Goal: Communication & Community: Answer question/provide support

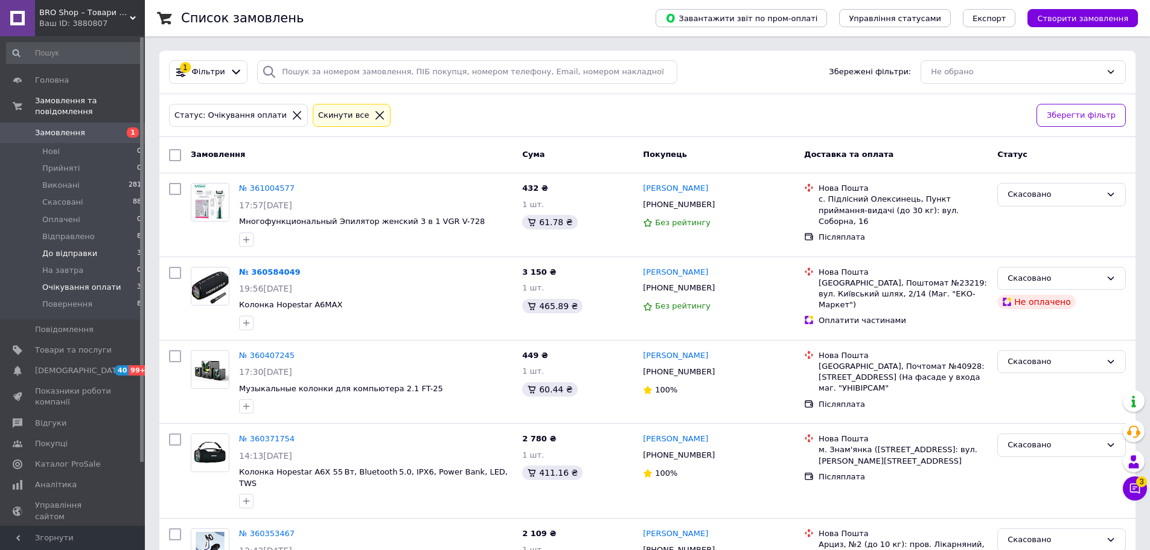
click at [65, 248] on li "До відправки 3" at bounding box center [74, 253] width 148 height 17
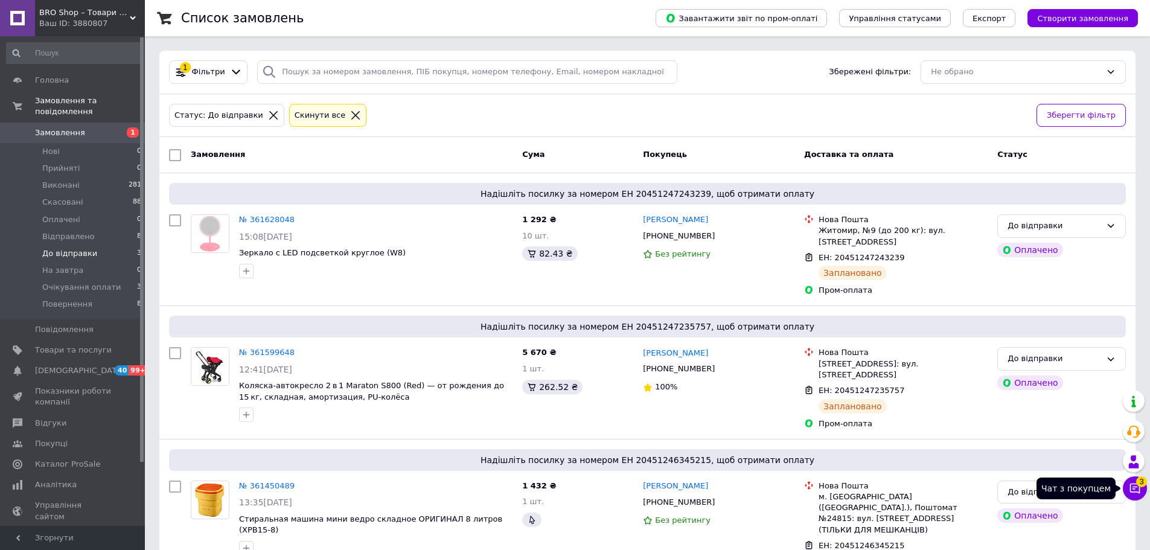
click at [1128, 490] on button "Чат з покупцем 3" at bounding box center [1135, 488] width 24 height 24
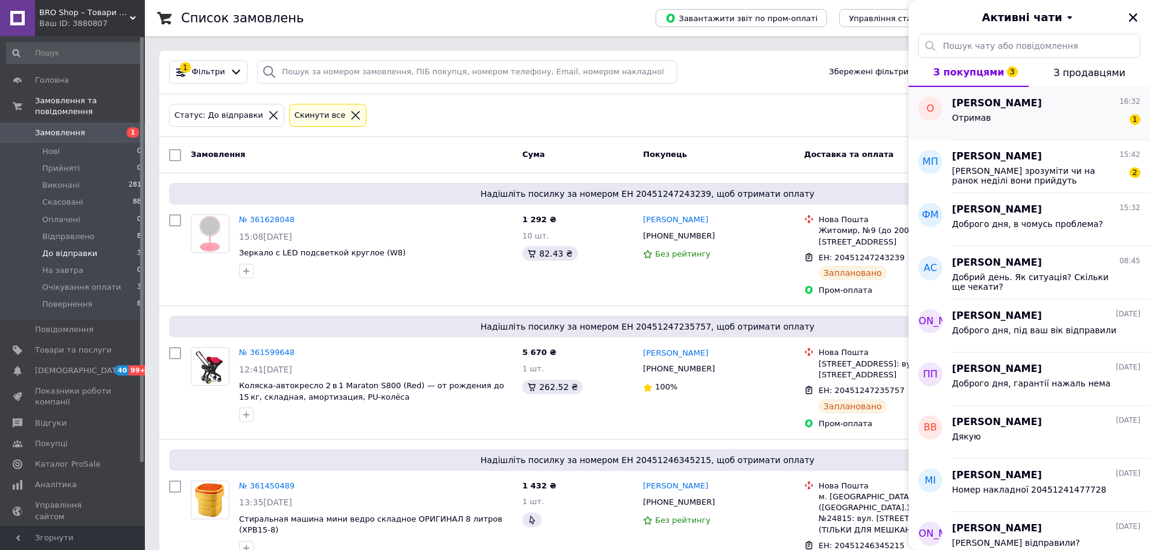
click at [1035, 106] on div "[PERSON_NAME] 16:32" at bounding box center [1046, 104] width 188 height 14
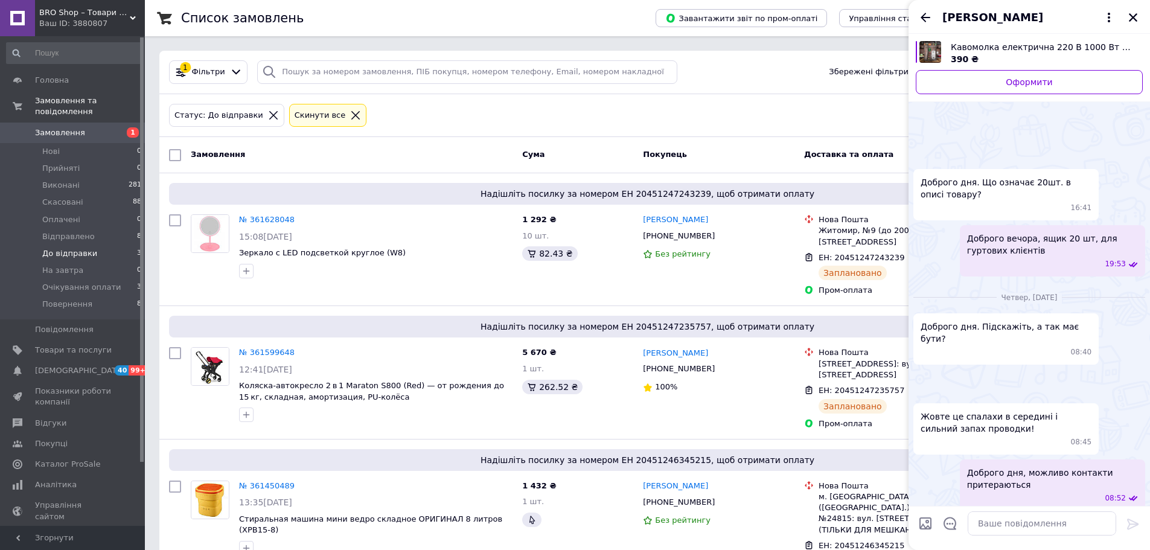
scroll to position [1021, 0]
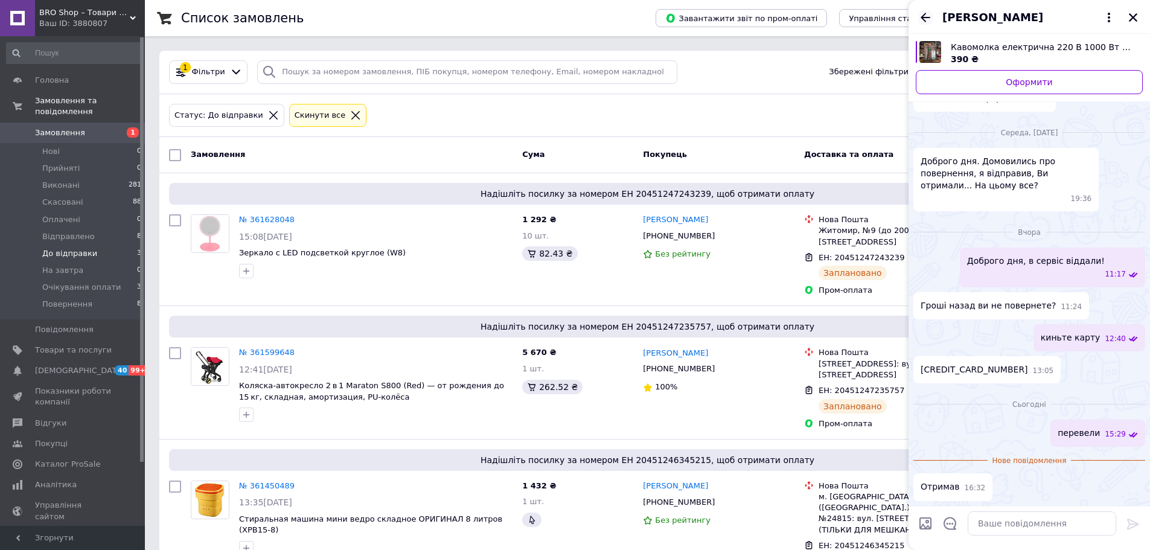
click at [929, 16] on icon "Назад" at bounding box center [925, 17] width 14 height 14
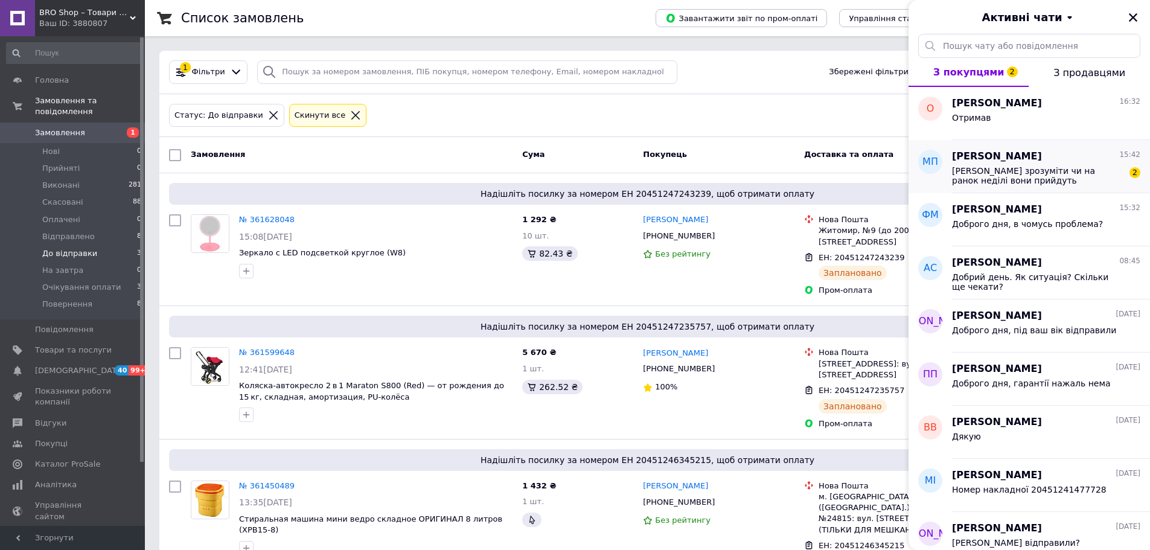
click at [1045, 170] on span "[PERSON_NAME] зрозуміти чи на ранок неділі вони прийдуть" at bounding box center [1037, 175] width 171 height 19
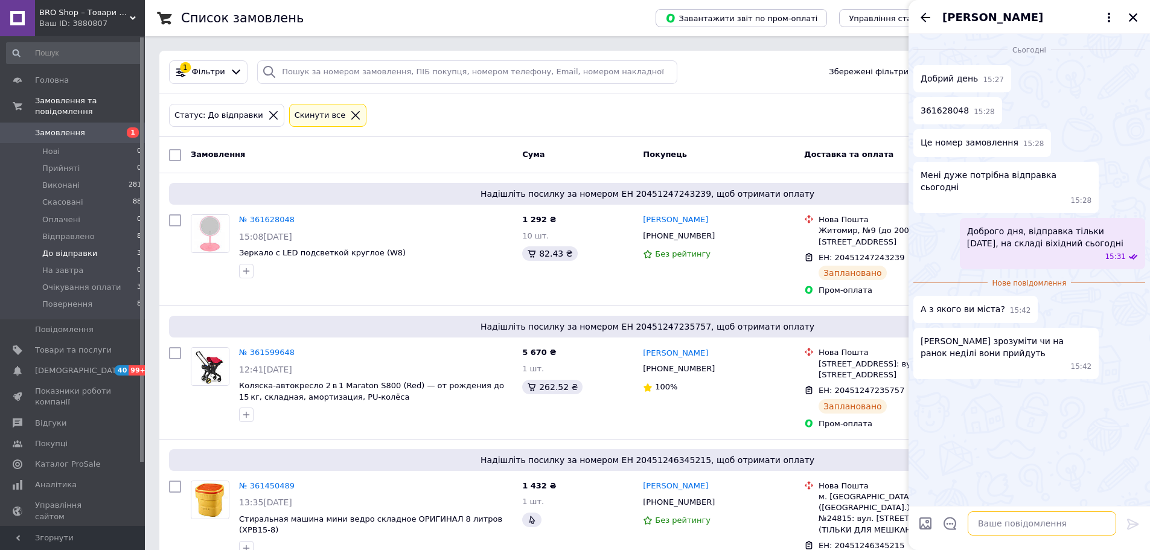
click at [992, 522] on textarea at bounding box center [1042, 523] width 148 height 24
type textarea "з [GEOGRAPHIC_DATA]"
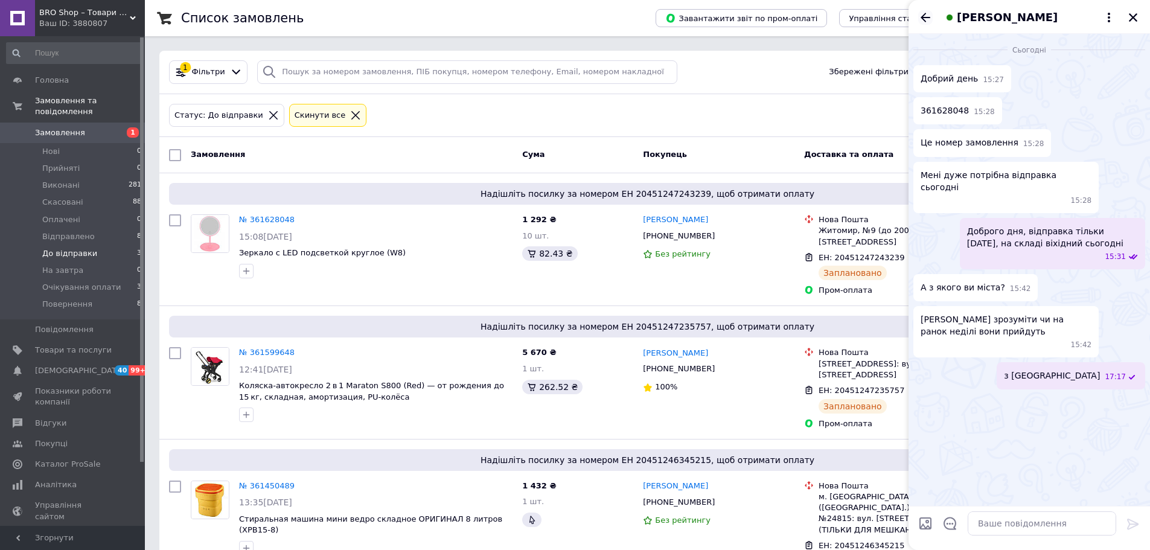
click at [928, 19] on icon "Назад" at bounding box center [925, 17] width 14 height 14
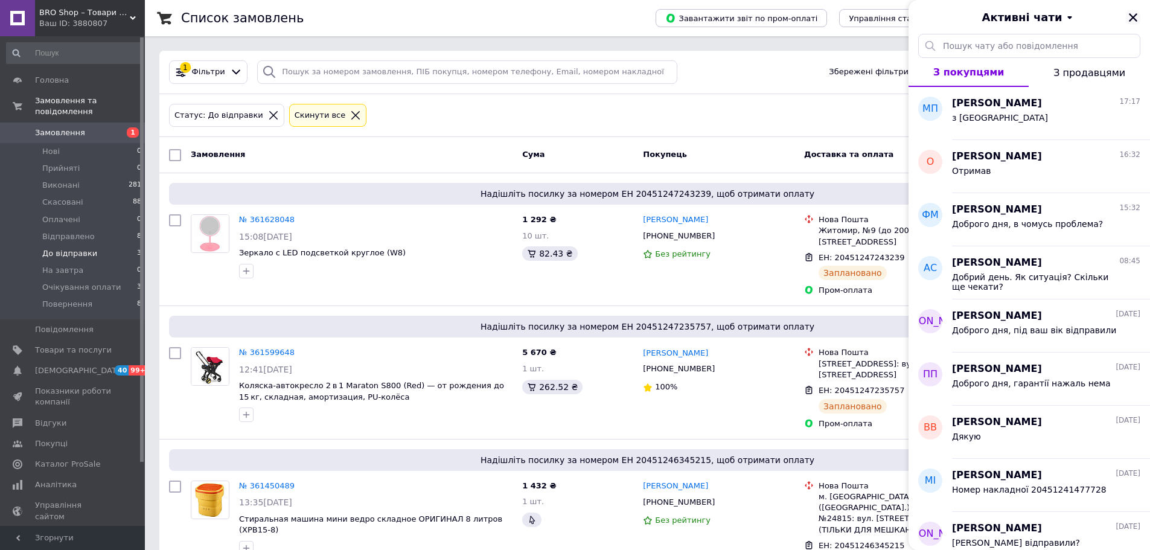
click at [1129, 20] on icon "Закрити" at bounding box center [1133, 17] width 11 height 11
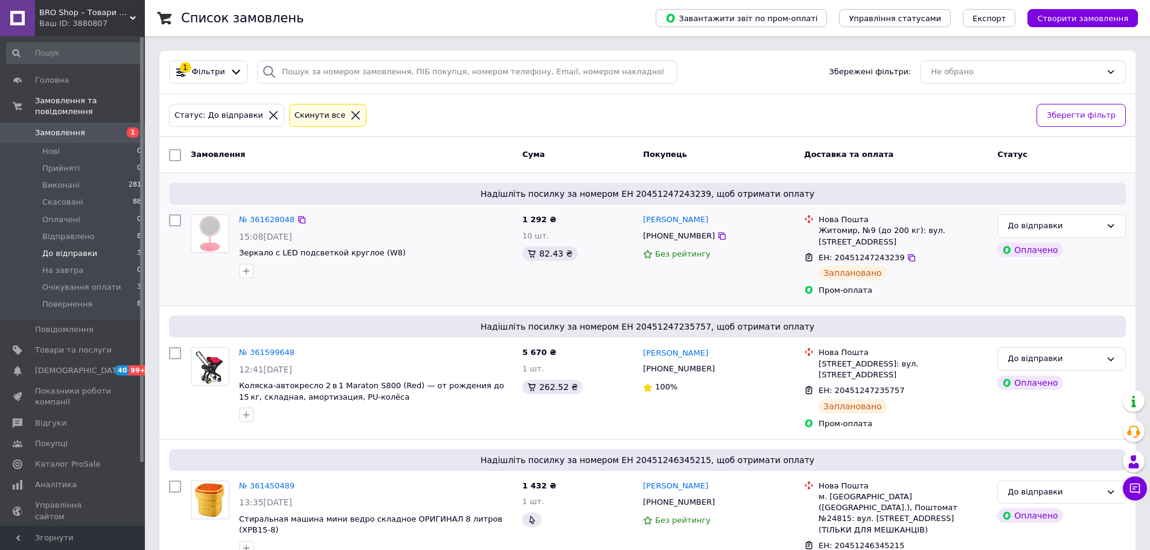
scroll to position [30, 0]
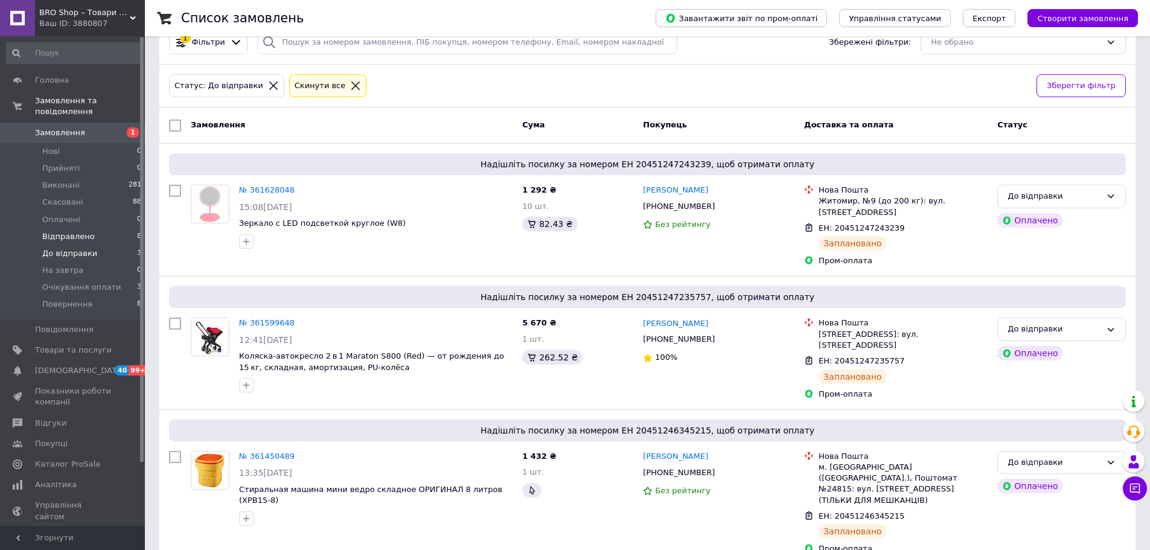
click at [54, 231] on span "Відправлено" at bounding box center [68, 236] width 53 height 11
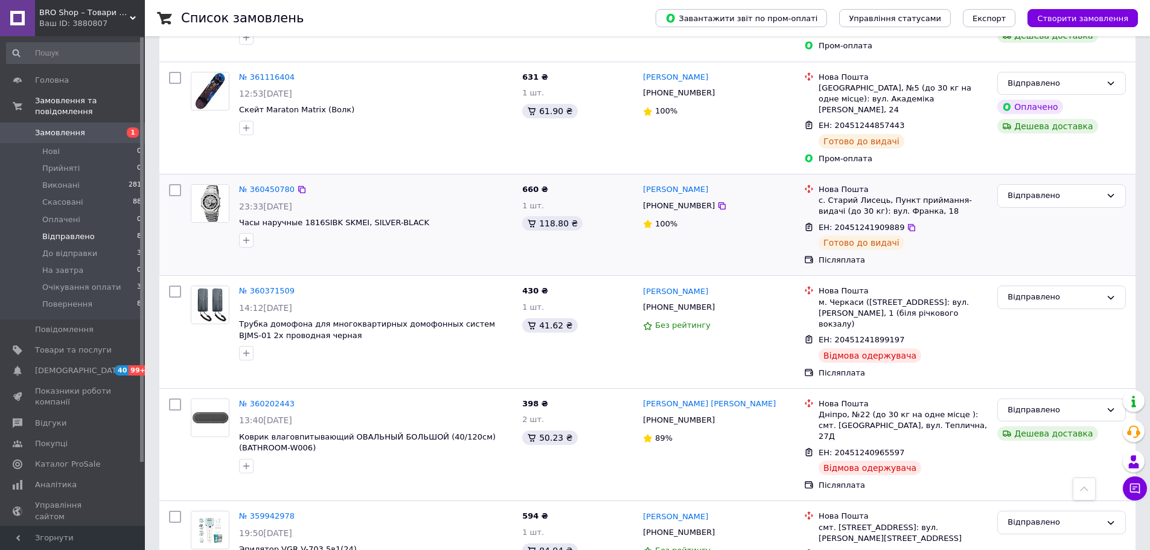
scroll to position [439, 0]
click at [37, 245] on li "До відправки 3" at bounding box center [74, 253] width 148 height 17
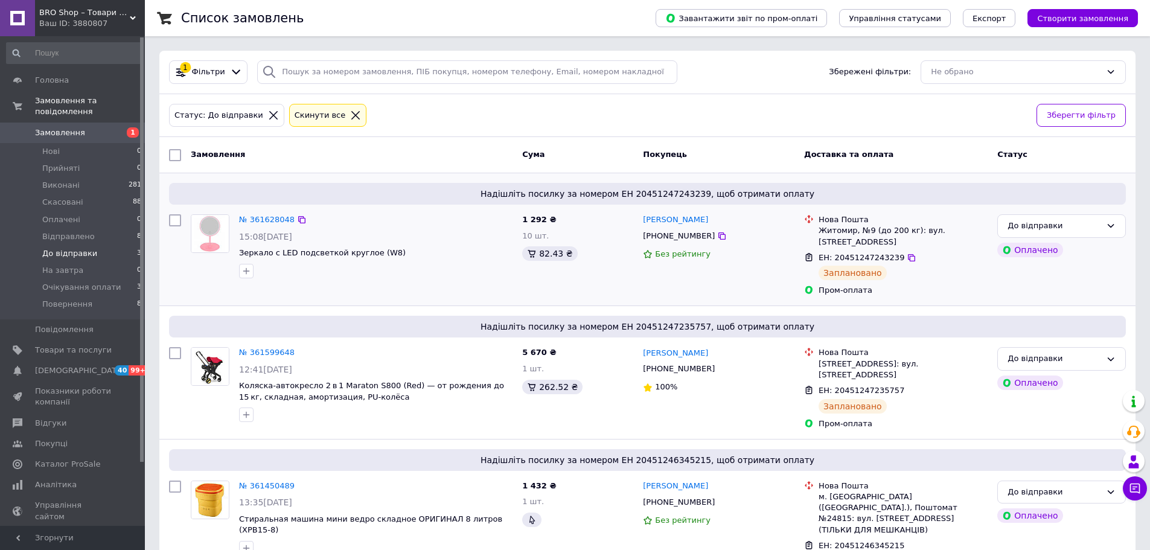
scroll to position [30, 0]
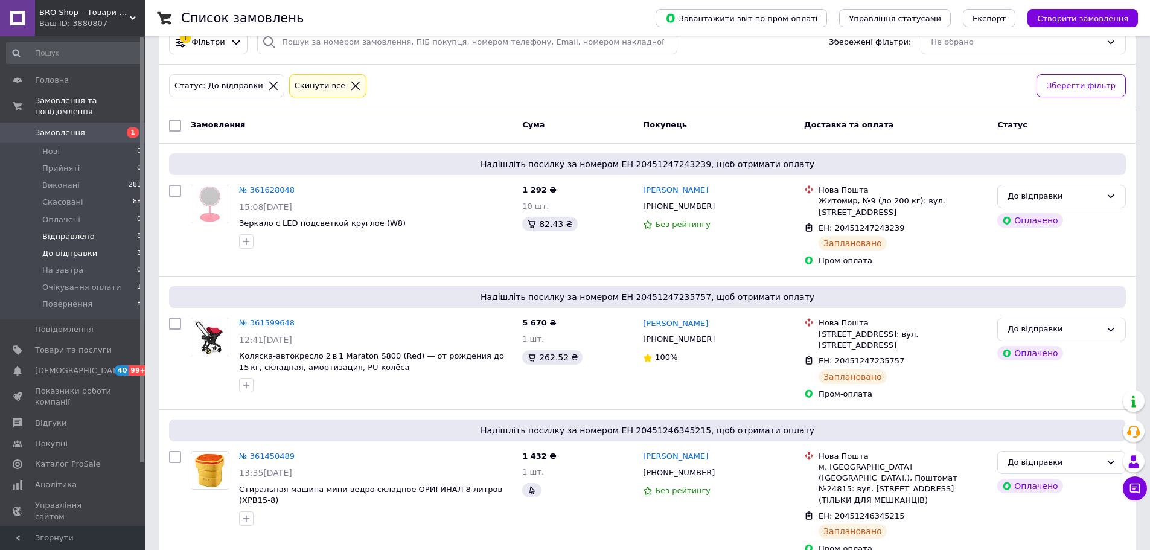
click at [49, 231] on span "Відправлено" at bounding box center [68, 236] width 53 height 11
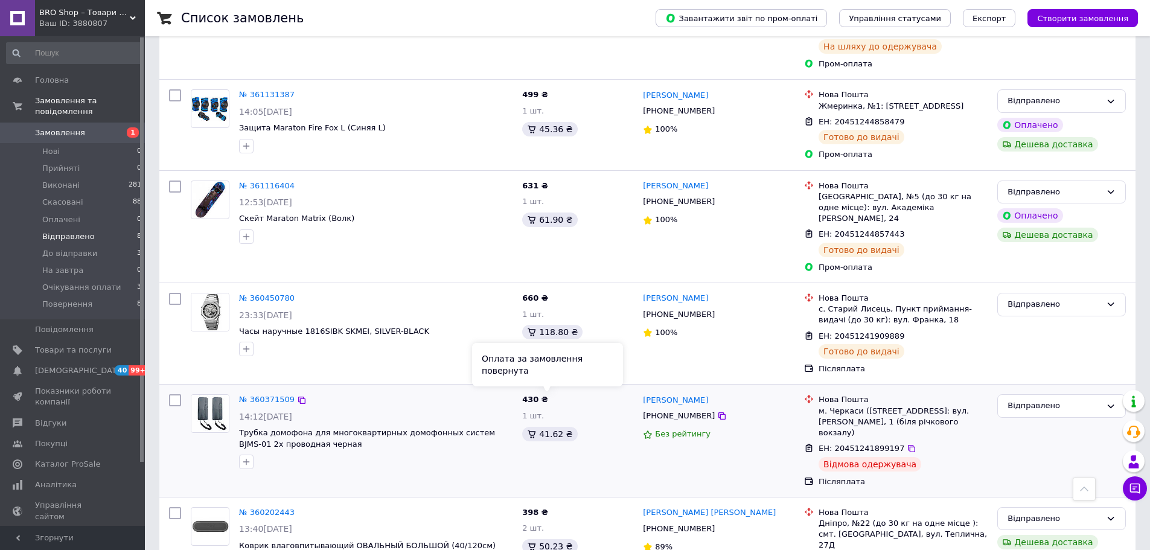
scroll to position [60, 0]
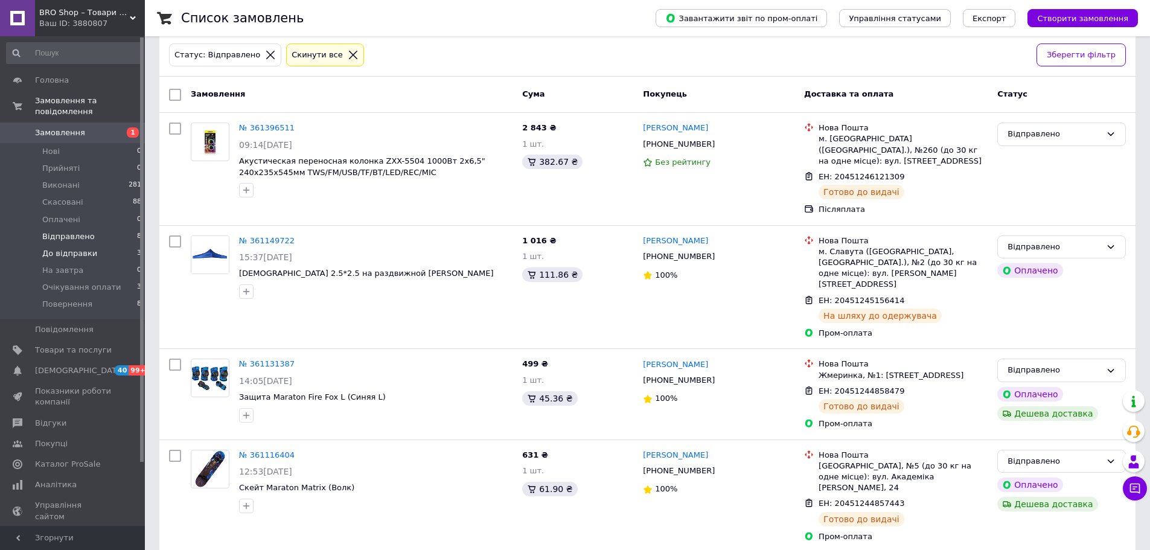
click at [64, 248] on span "До відправки" at bounding box center [69, 253] width 55 height 11
